Goal: Information Seeking & Learning: Learn about a topic

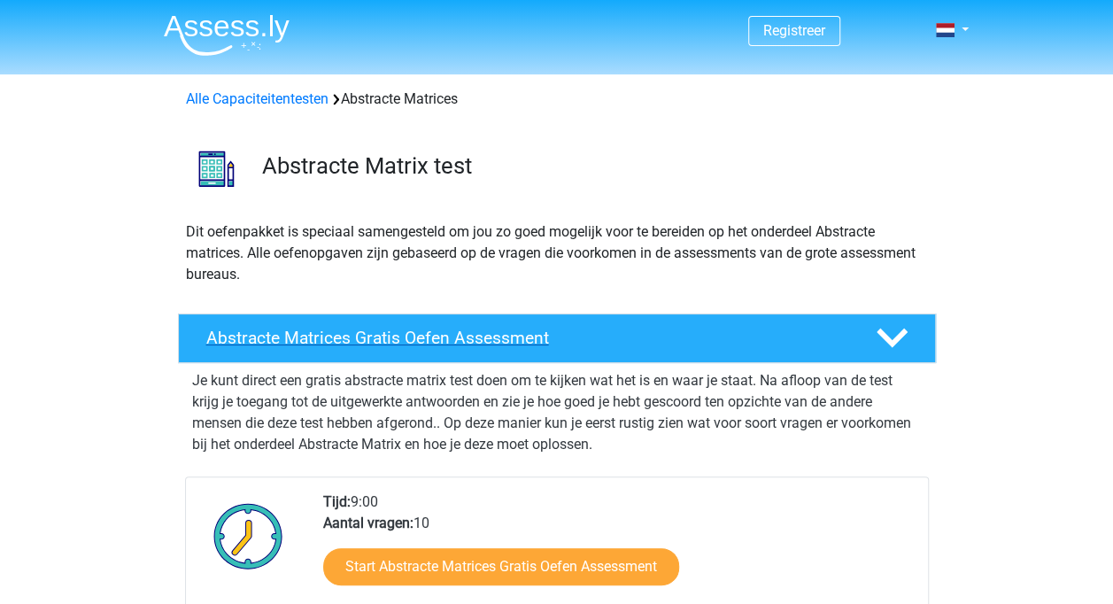
click at [355, 348] on h4 "Abstracte Matrices Gratis Oefen Assessment" at bounding box center [526, 338] width 641 height 20
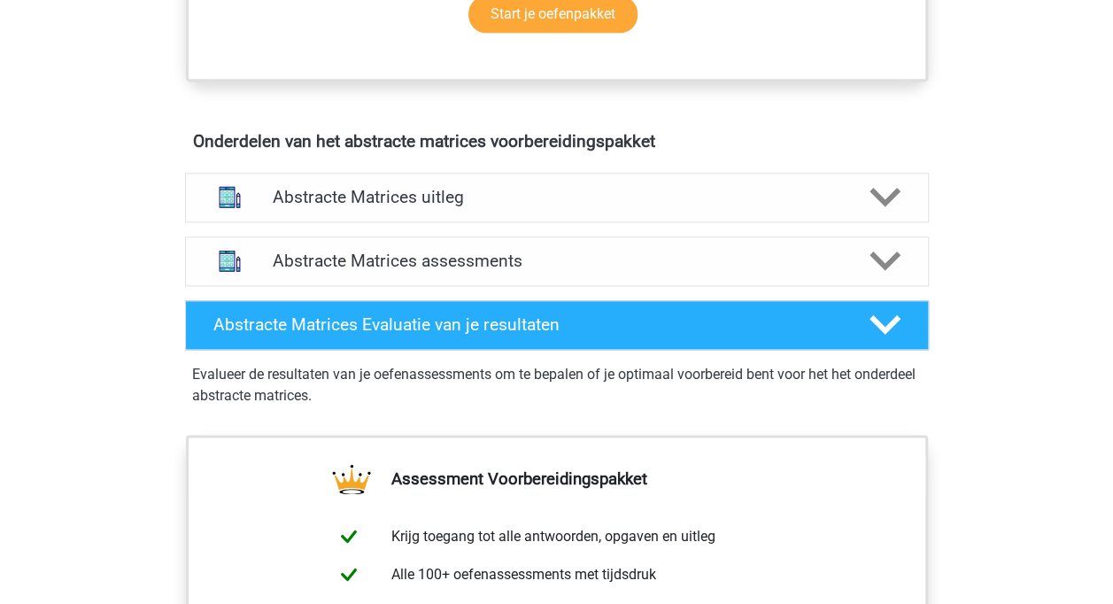
scroll to position [974, 0]
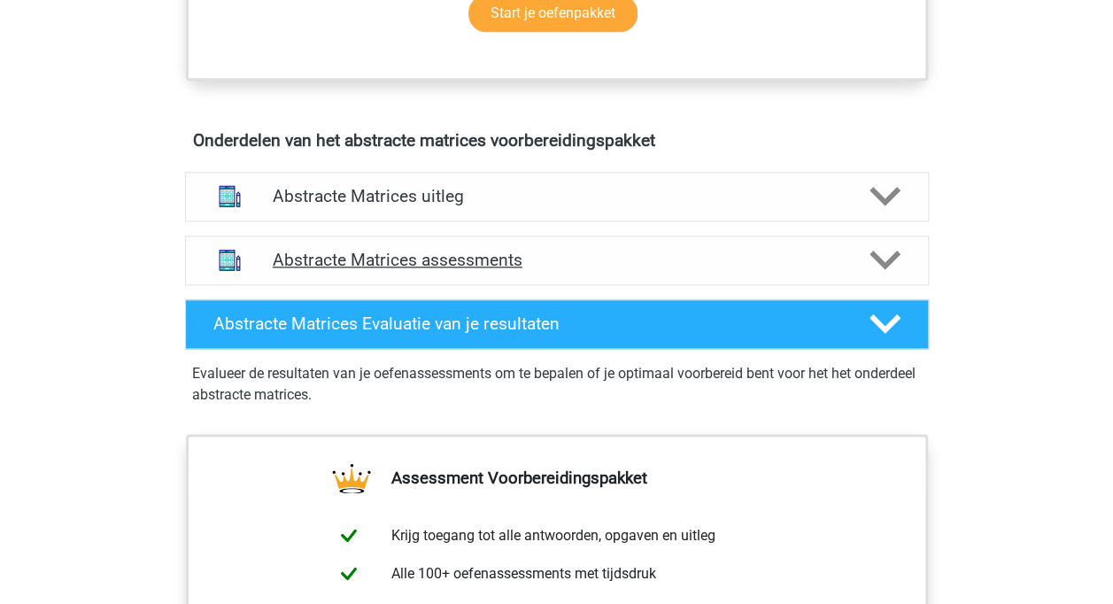
click at [549, 285] on div "Abstracte Matrices assessments" at bounding box center [557, 260] width 744 height 50
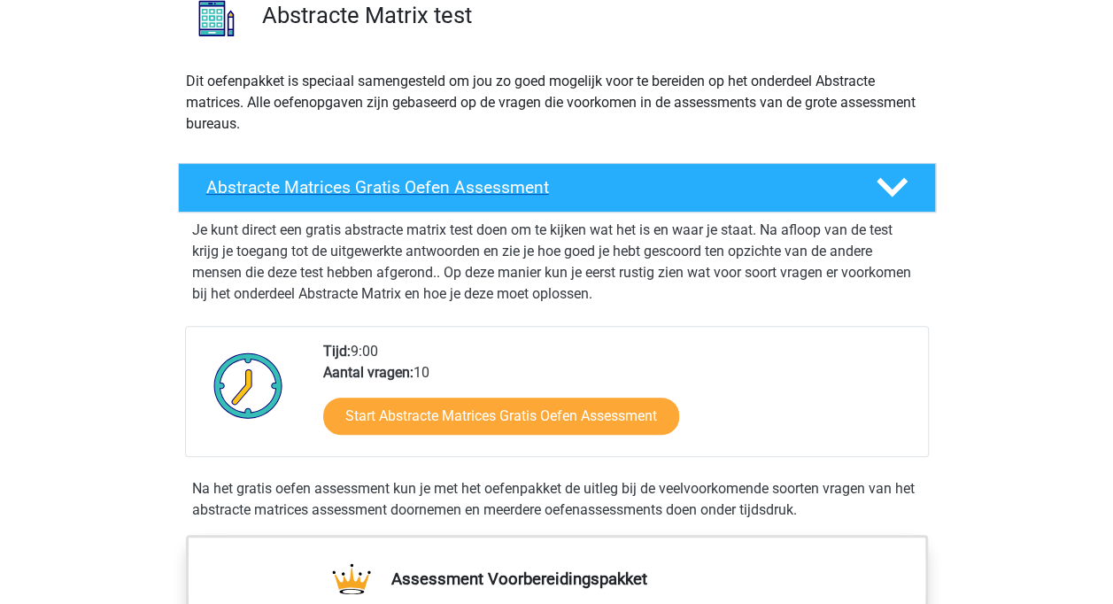
click at [467, 196] on h4 "Abstracte Matrices Gratis Oefen Assessment" at bounding box center [526, 187] width 641 height 20
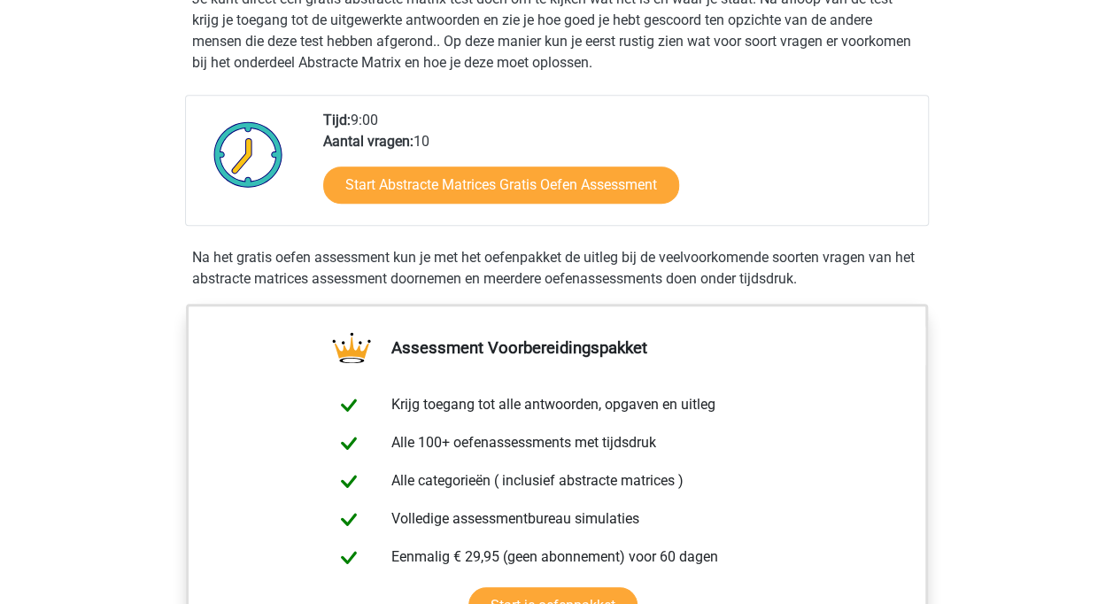
click at [390, 158] on div "Start Abstracte Matrices Gratis Oefen Assessment" at bounding box center [618, 188] width 591 height 73
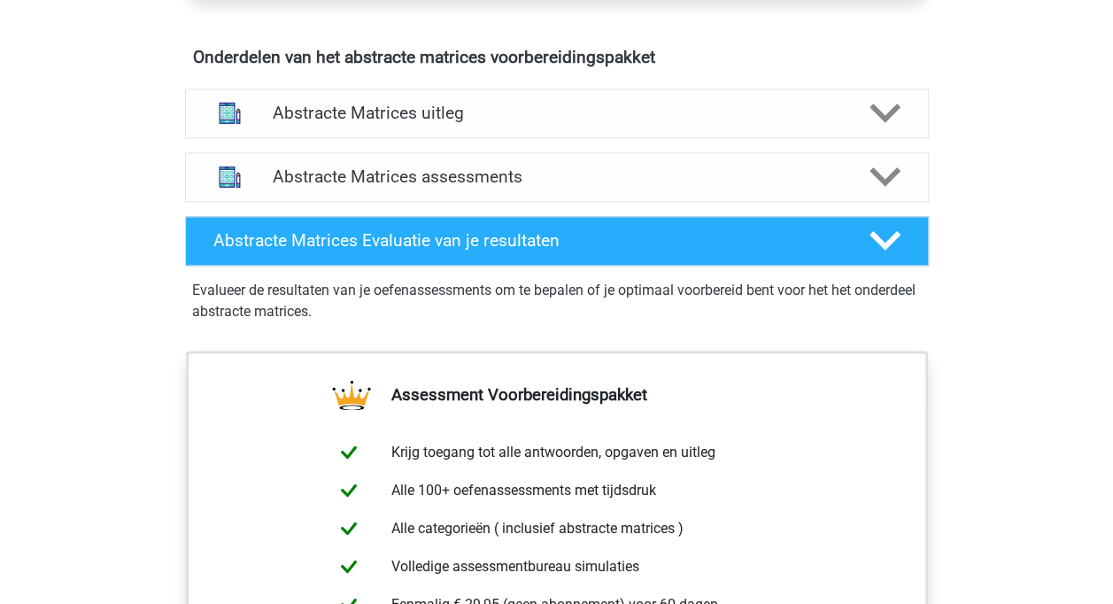
scroll to position [1057, 0]
click at [787, 123] on h4 "Abstracte Matrices uitleg" at bounding box center [557, 113] width 568 height 20
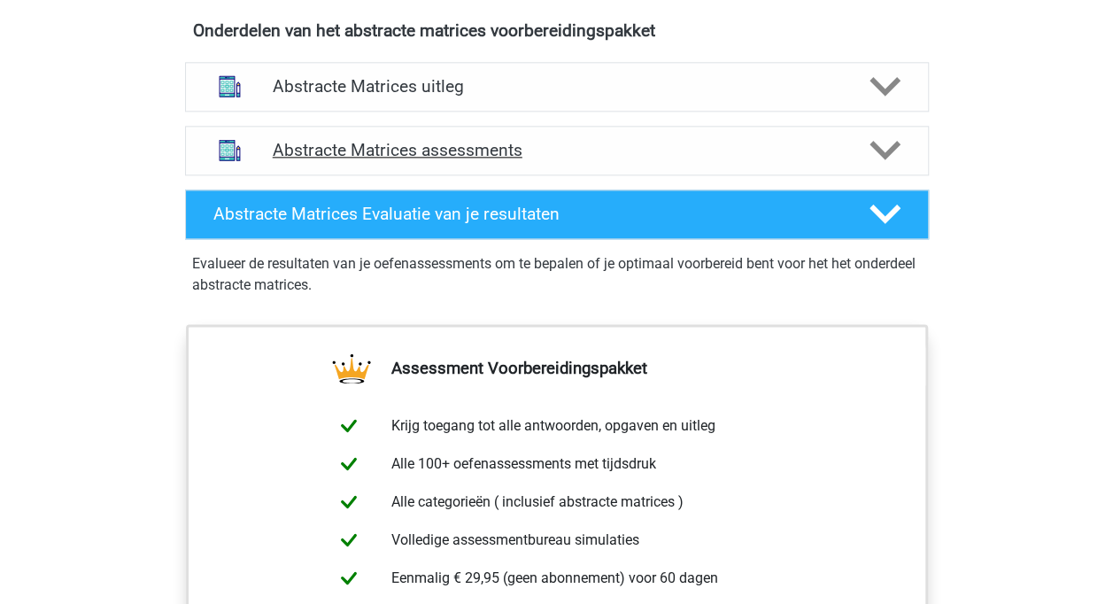
scroll to position [1073, 0]
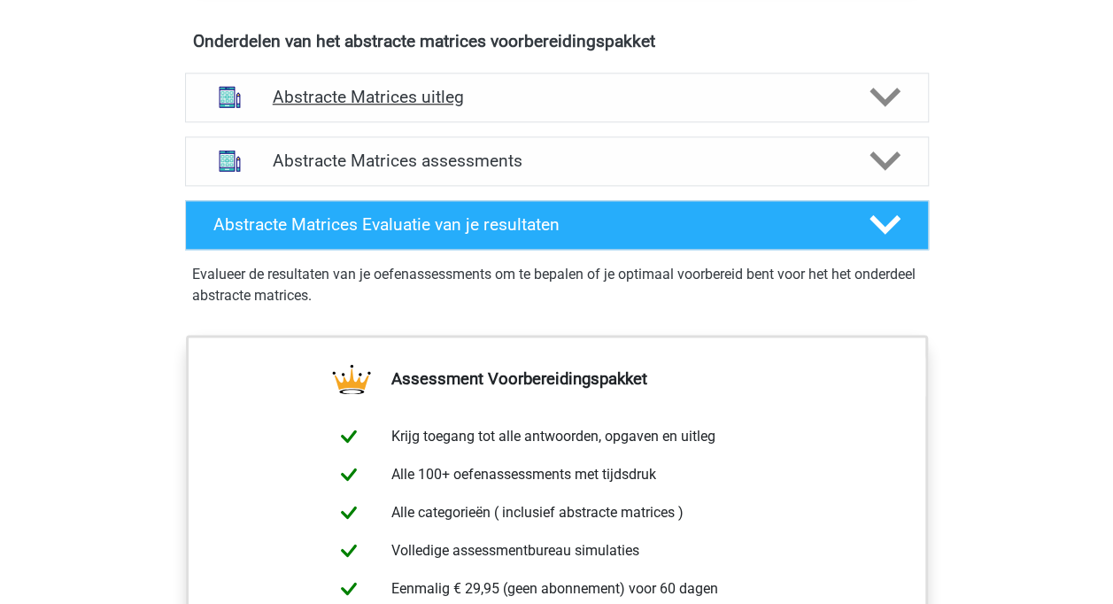
click at [900, 96] on polygon at bounding box center [884, 97] width 31 height 19
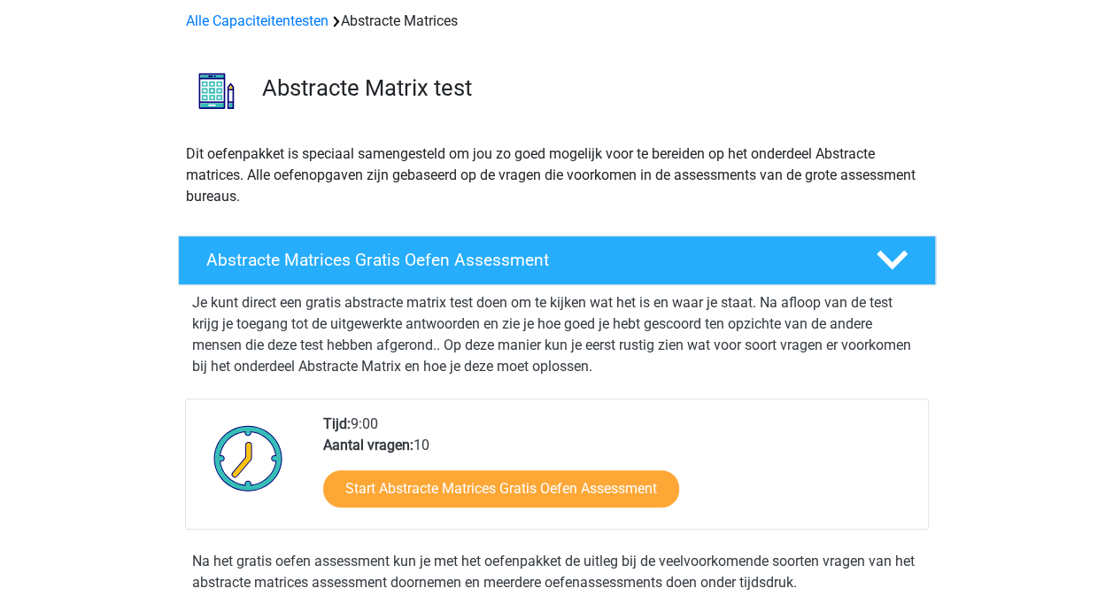
scroll to position [77, 0]
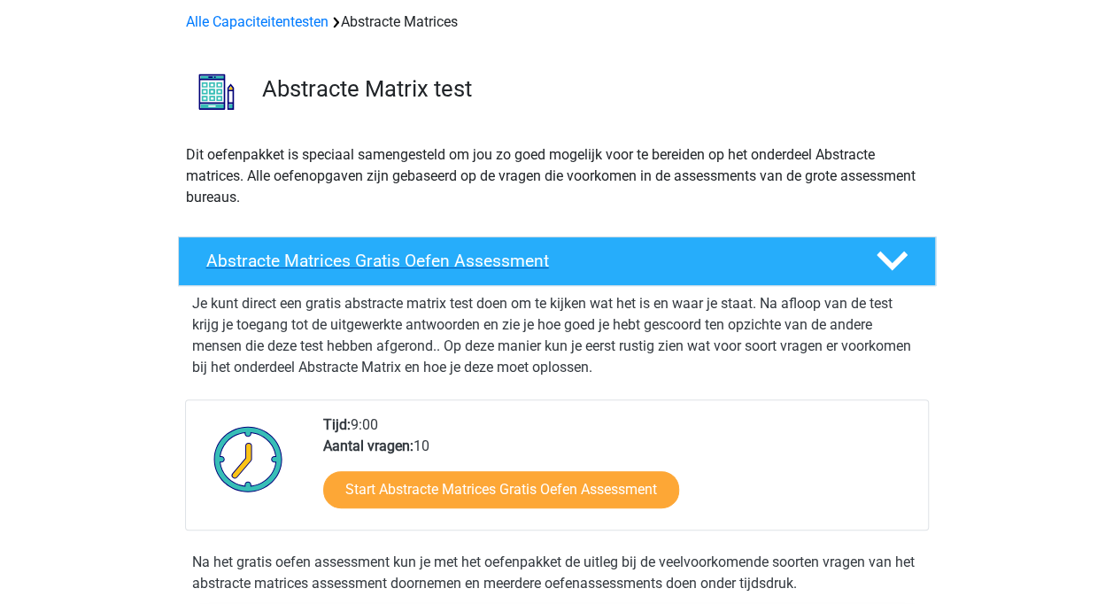
click at [336, 271] on h4 "Abstracte Matrices Gratis Oefen Assessment" at bounding box center [526, 261] width 641 height 20
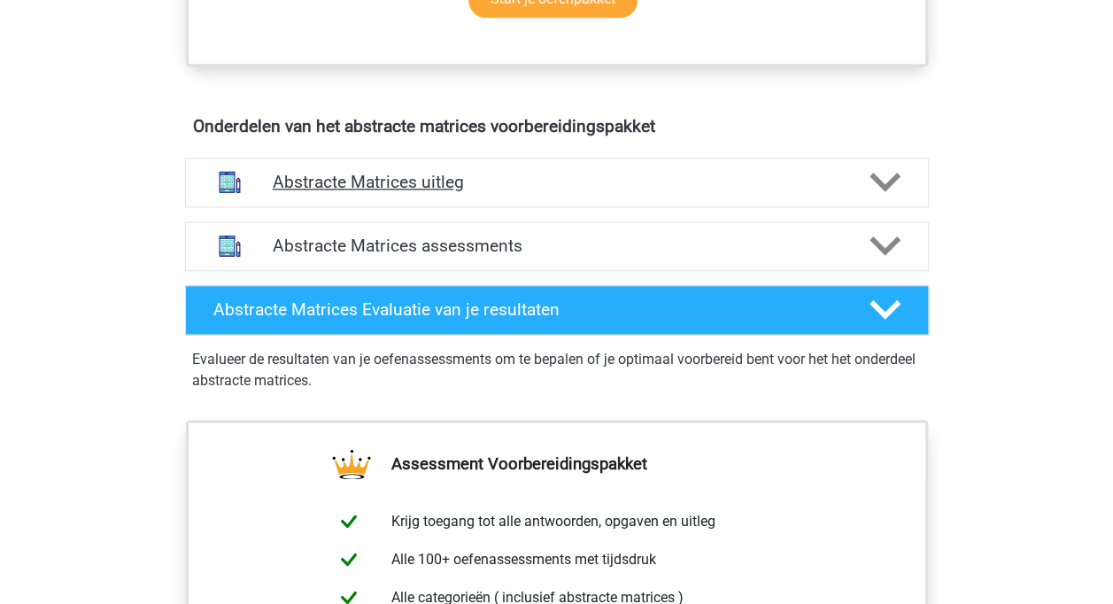
scroll to position [989, 0]
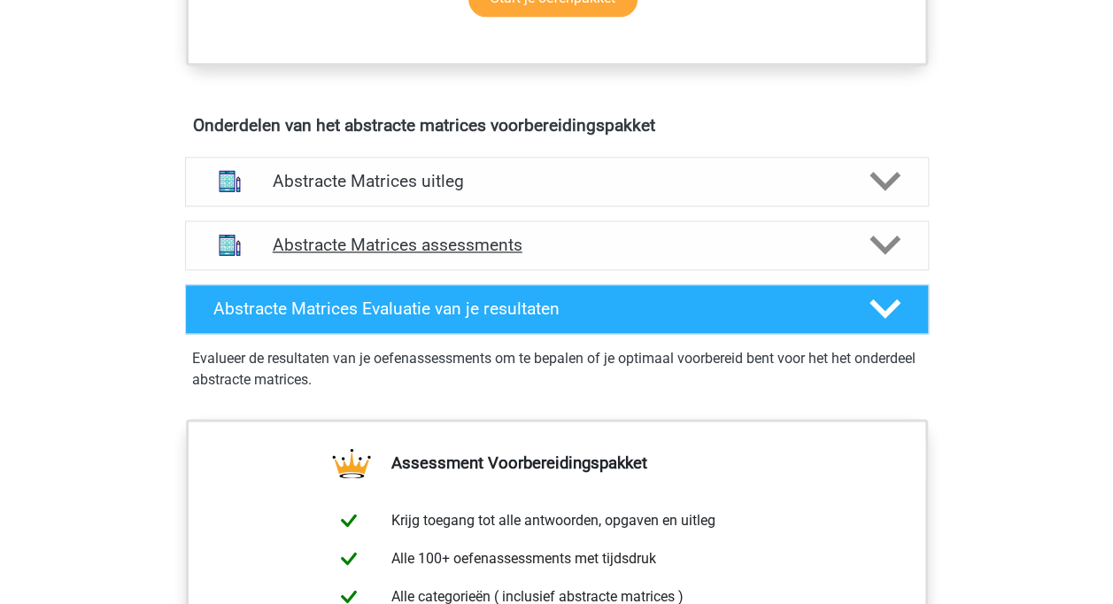
click at [495, 255] on h4 "Abstracte Matrices assessments" at bounding box center [557, 245] width 568 height 20
click at [900, 260] on icon at bounding box center [884, 244] width 31 height 31
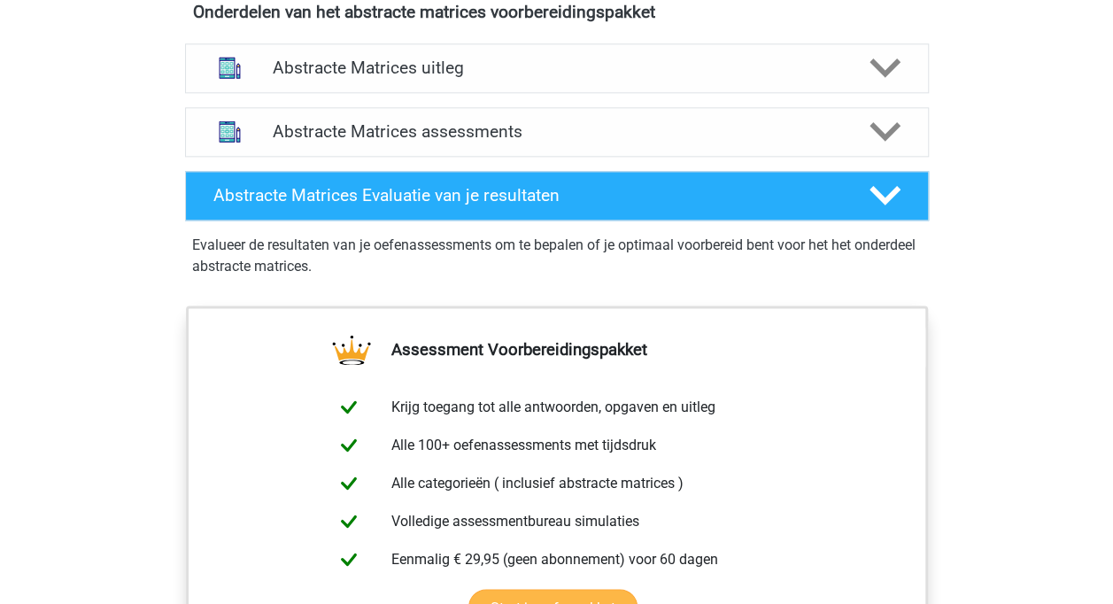
scroll to position [1112, 0]
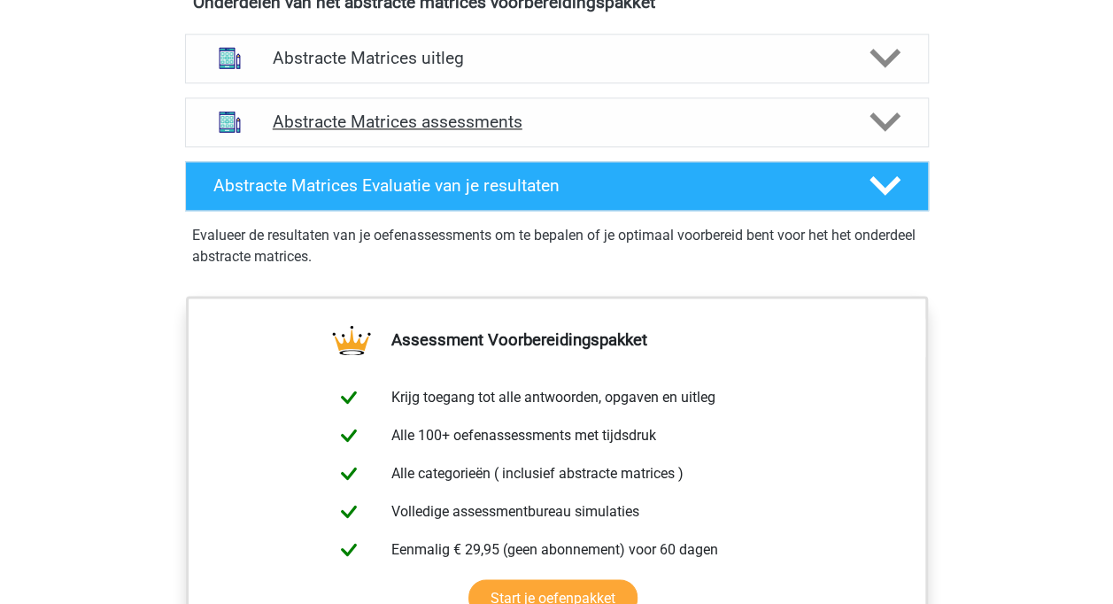
click at [900, 137] on icon at bounding box center [884, 121] width 31 height 31
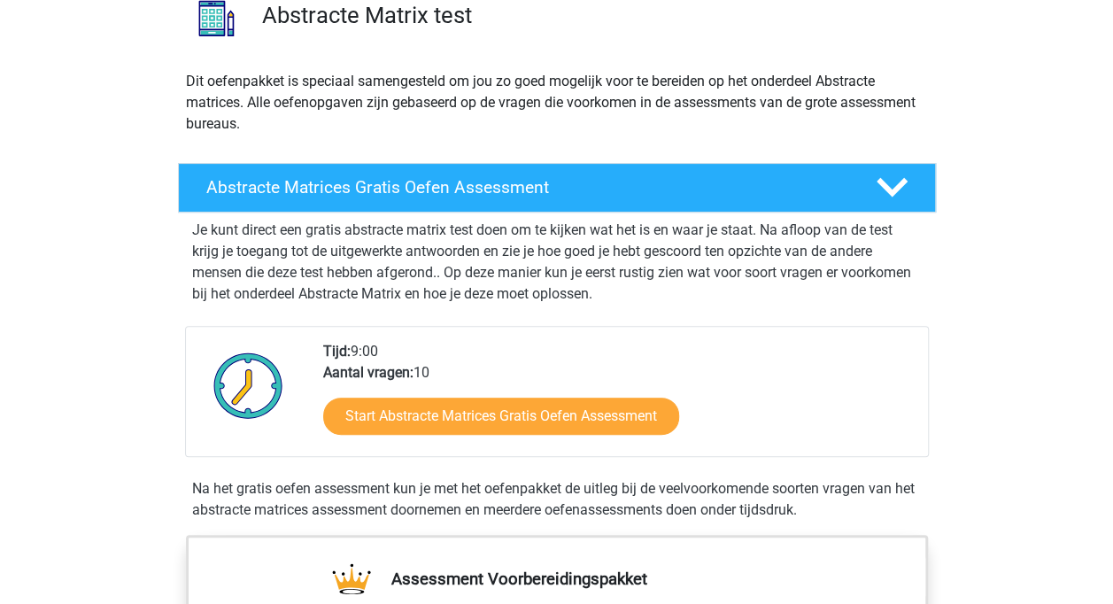
scroll to position [974, 0]
